Goal: Task Accomplishment & Management: Use online tool/utility

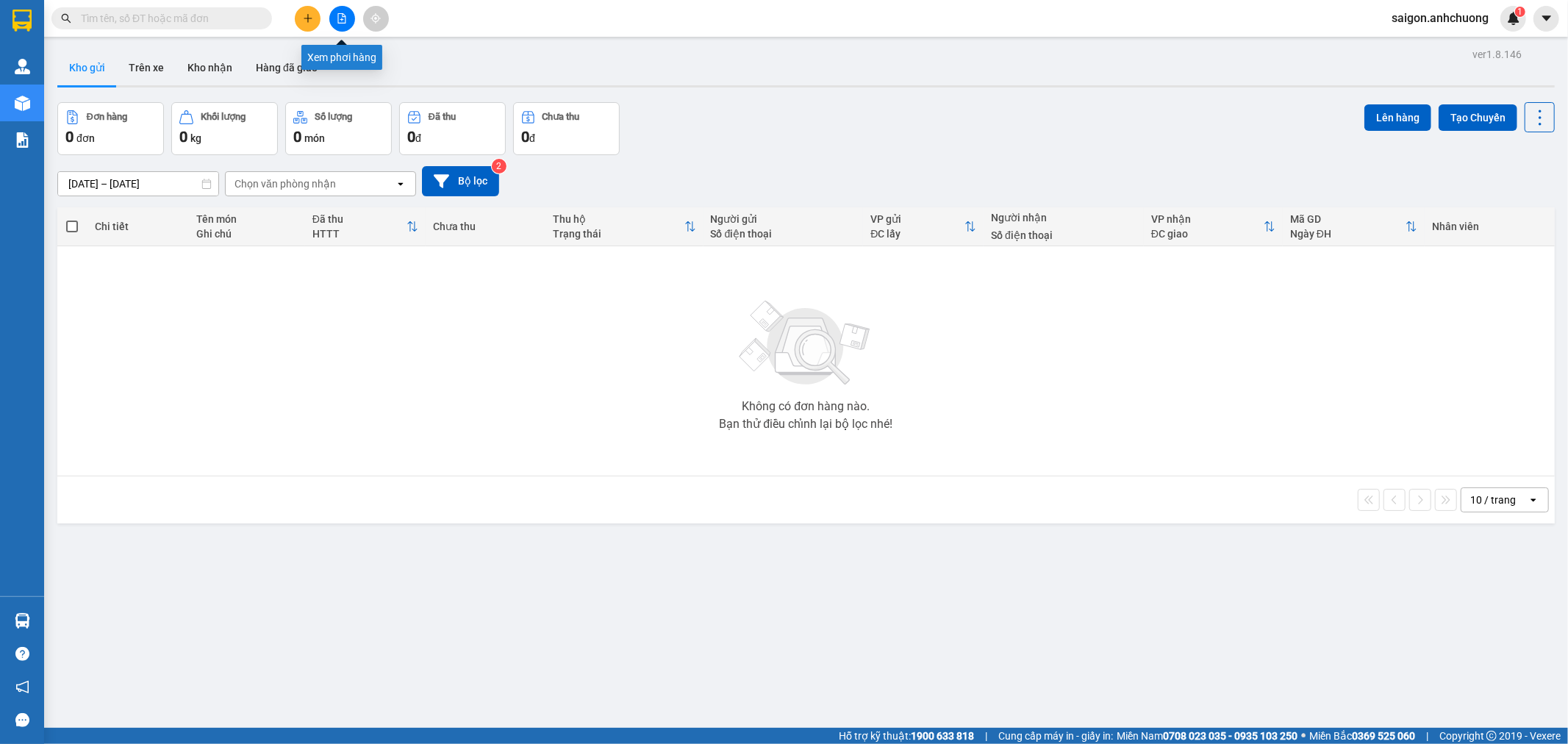
click at [335, 13] on button at bounding box center [342, 19] width 26 height 26
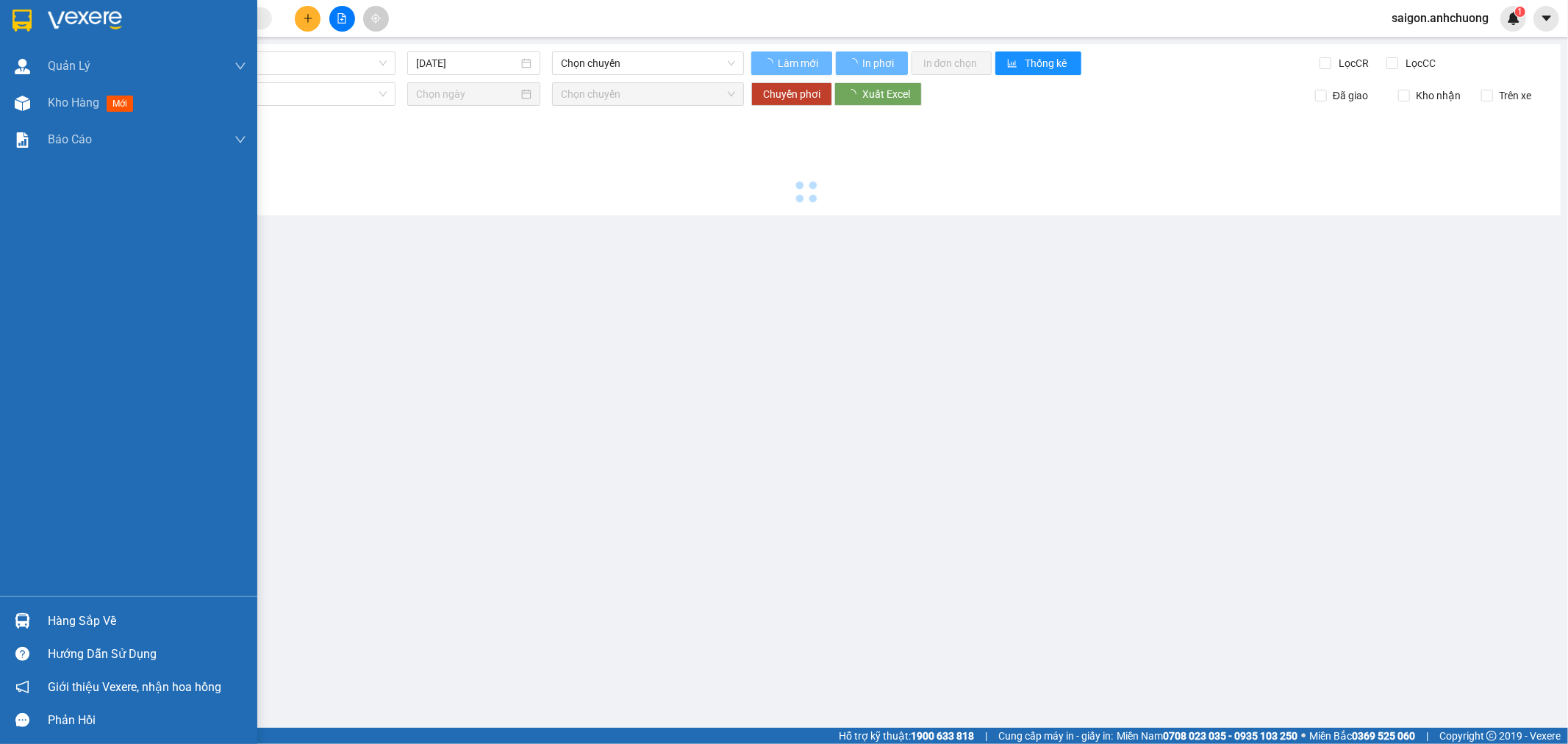
type input "[DATE]"
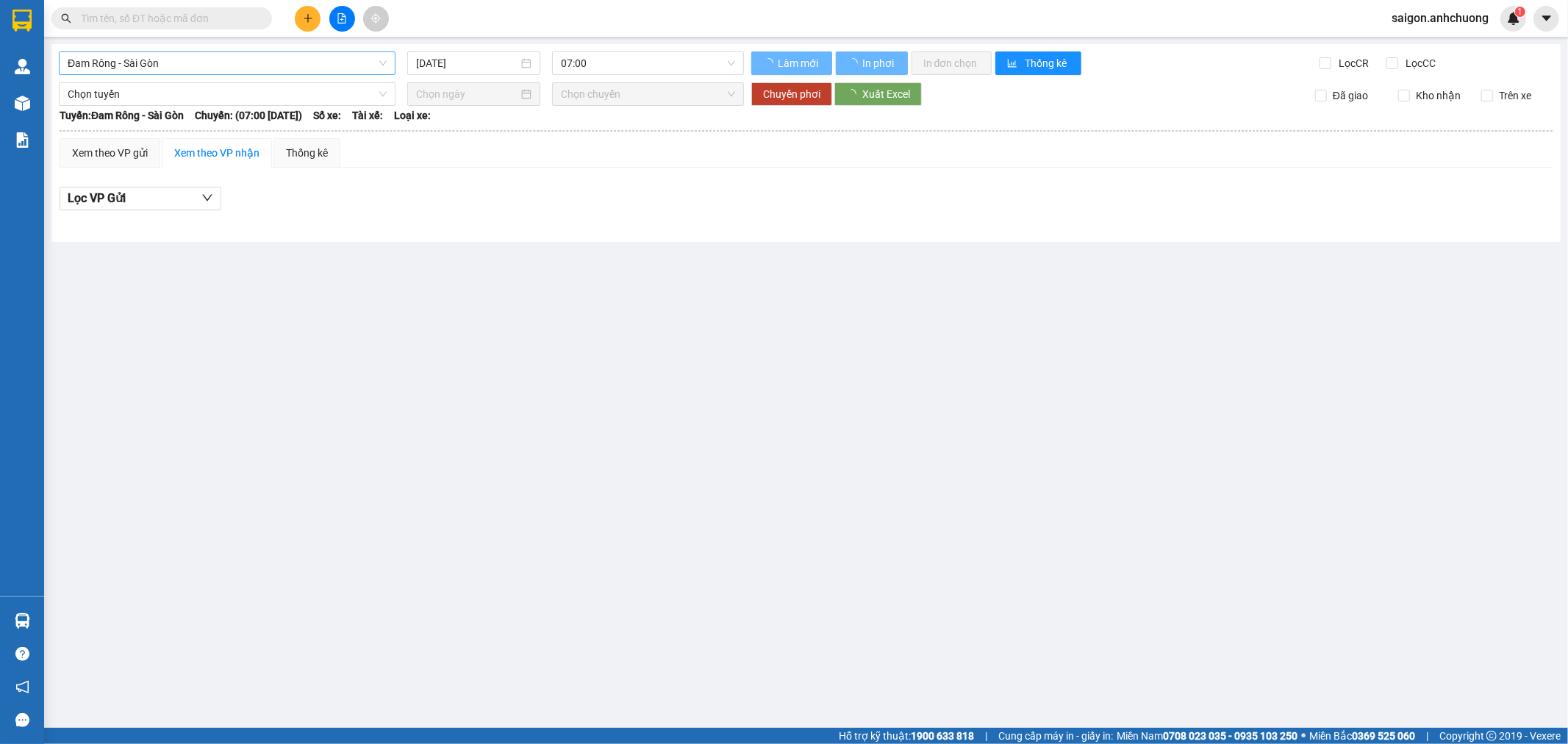
click at [149, 67] on span "Đam Rông - Sài Gòn" at bounding box center [227, 63] width 319 height 22
click at [114, 135] on div "Sài Gòn - [GEOGRAPHIC_DATA]" at bounding box center [227, 139] width 319 height 16
type input "[DATE]"
click at [439, 189] on div "Lọc VP Gửi" at bounding box center [806, 199] width 1493 height 24
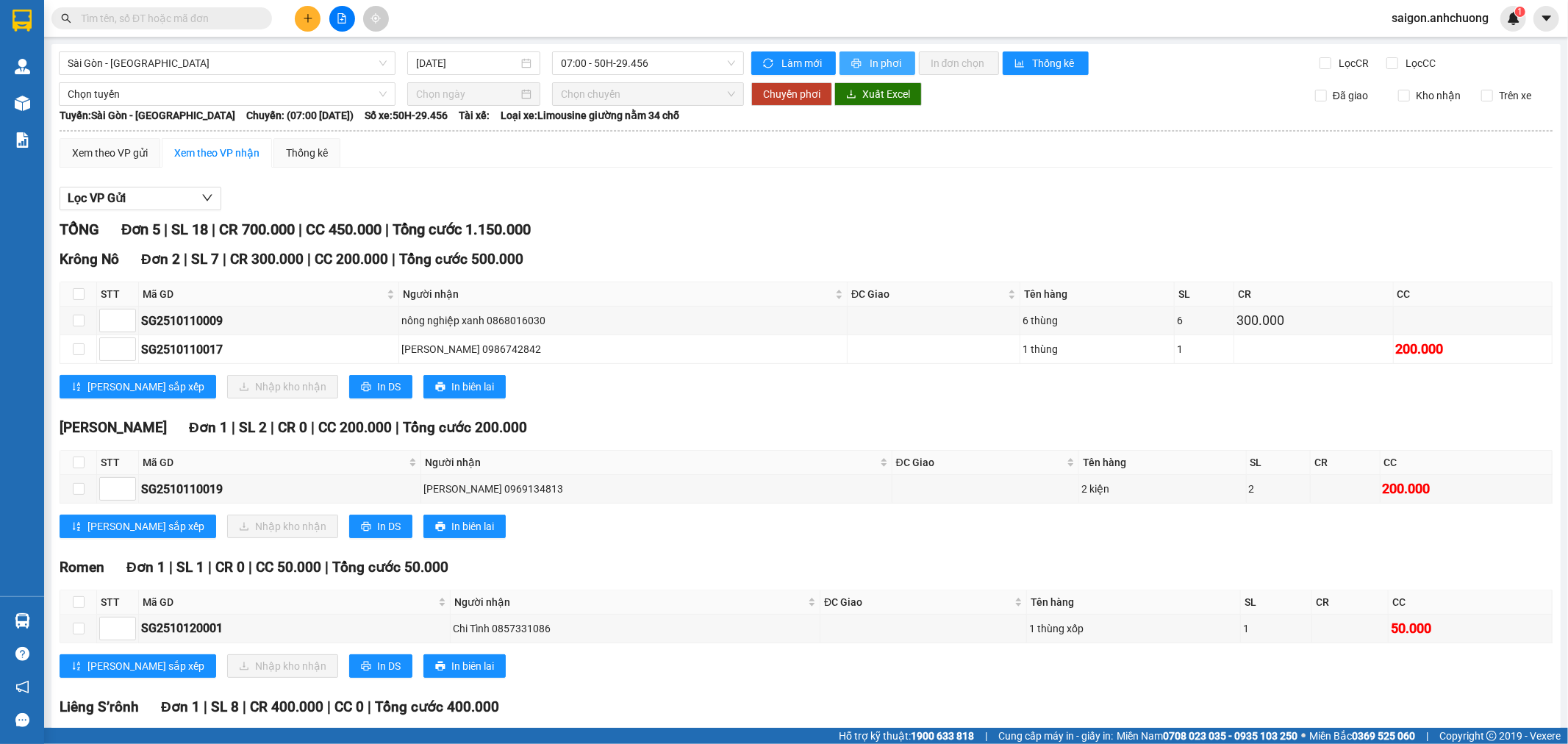
click at [901, 64] on button "In phơi" at bounding box center [877, 63] width 76 height 24
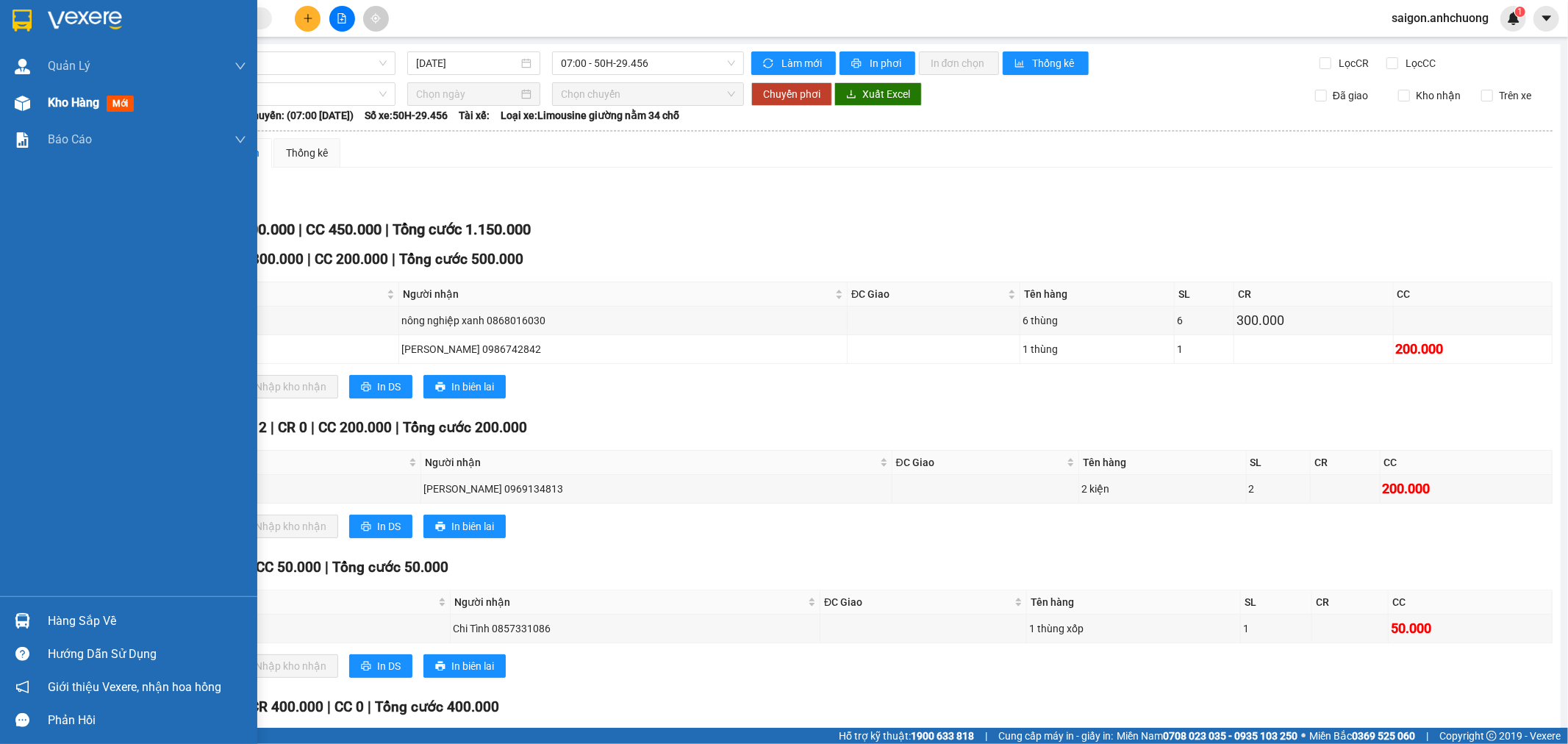
click at [49, 104] on span "Kho hàng" at bounding box center [73, 103] width 51 height 14
